Goal: Task Accomplishment & Management: Complete application form

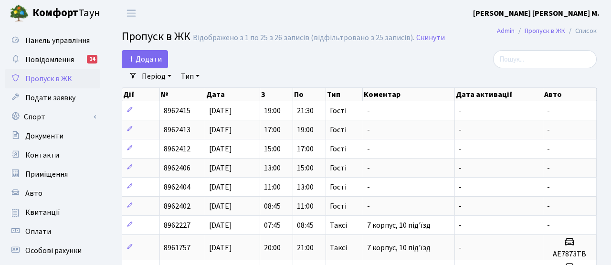
select select "25"
click at [141, 57] on span "Додати" at bounding box center [145, 59] width 34 height 10
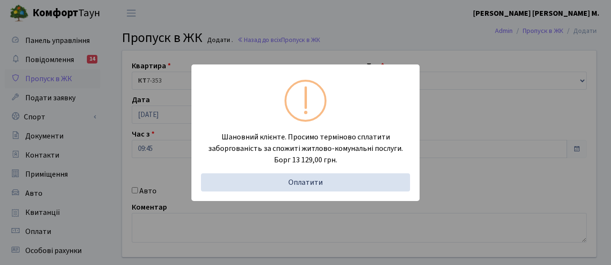
click at [120, 128] on div "Шановний клієнте. Просимо терміново сплатити заборгованість за спожиті житлово-…" at bounding box center [305, 132] width 611 height 265
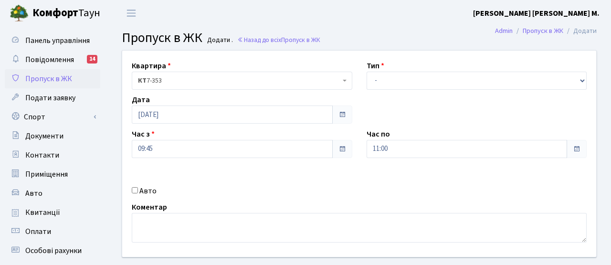
click at [146, 188] on label "Авто" at bounding box center [147, 190] width 17 height 11
click at [138, 188] on input "Авто" at bounding box center [135, 190] width 6 height 6
checkbox input "true"
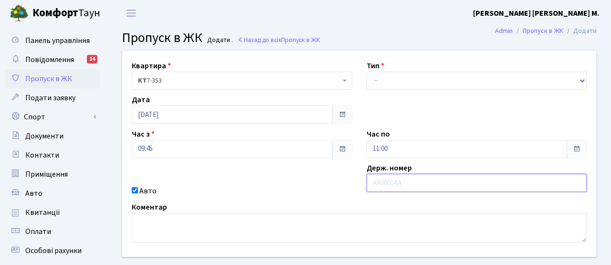
paste input "AI7001OT"
type input "AI7001OT"
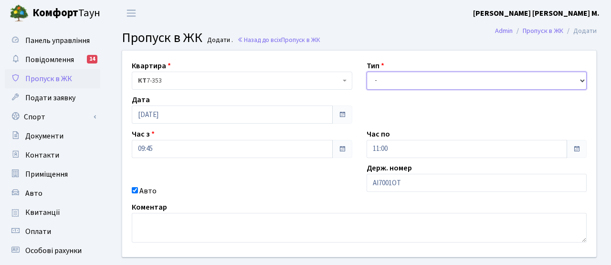
click at [408, 85] on select "- Доставка Таксі Гості Сервіс" at bounding box center [476, 81] width 220 height 18
select select "2"
click at [366, 72] on select "- Доставка Таксі Гості Сервіс" at bounding box center [476, 81] width 220 height 18
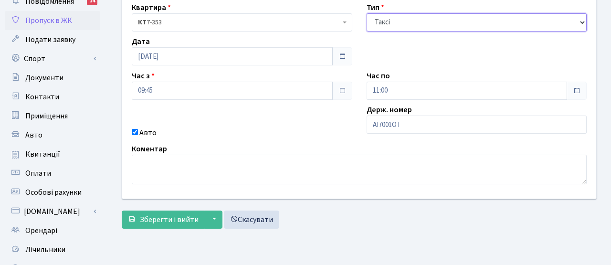
scroll to position [134, 0]
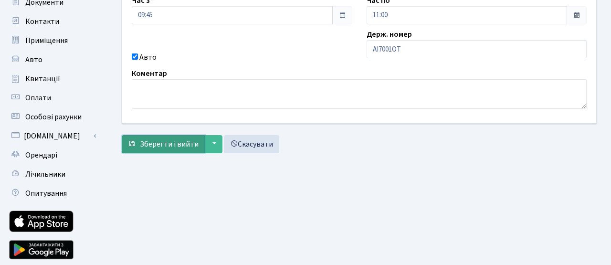
click at [188, 147] on span "Зберегти і вийти" at bounding box center [169, 144] width 59 height 10
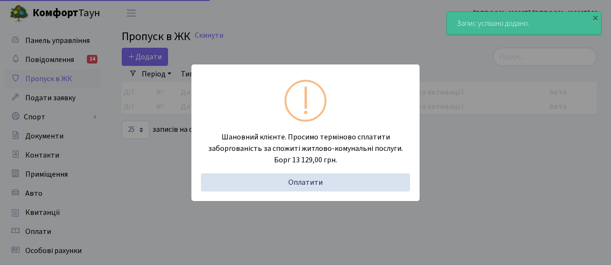
select select "25"
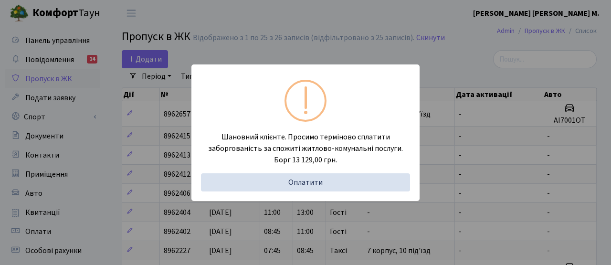
click at [117, 63] on div "Шановний клієнте. Просимо терміново сплатити заборгованість за спожиті житлово-…" at bounding box center [305, 132] width 611 height 265
